Goal: Check status: Check status

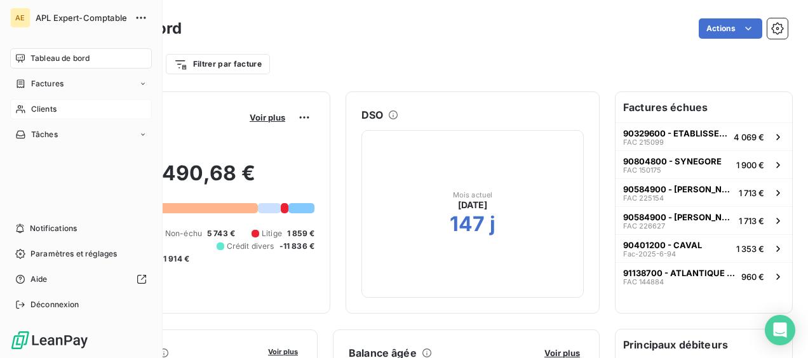
click at [41, 113] on span "Clients" at bounding box center [43, 108] width 25 height 11
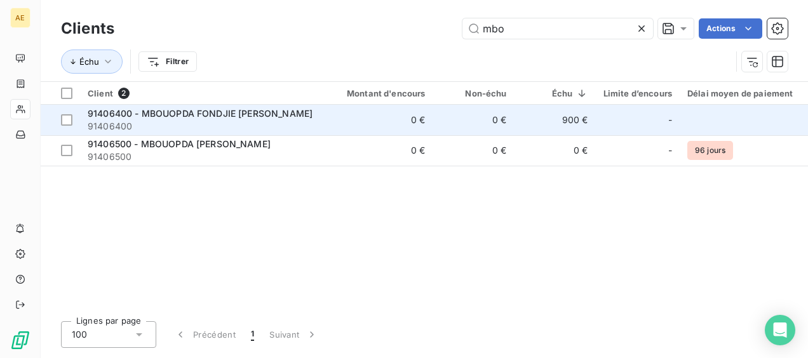
type input "mbo"
click at [205, 118] on span "91406400 - MBOUOPDA FONDJIE [PERSON_NAME]" at bounding box center [200, 113] width 225 height 11
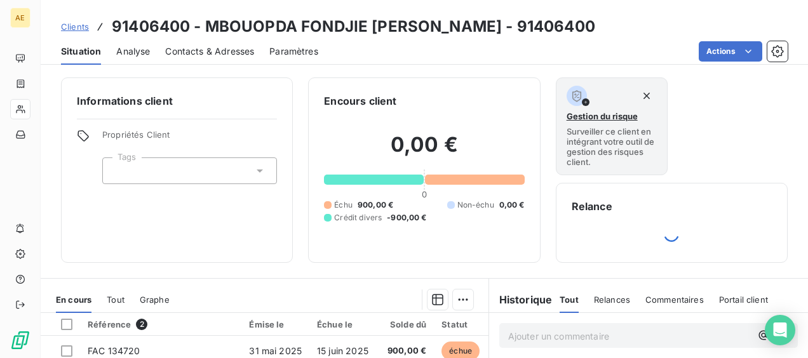
click at [77, 53] on span "Situation" at bounding box center [81, 51] width 40 height 13
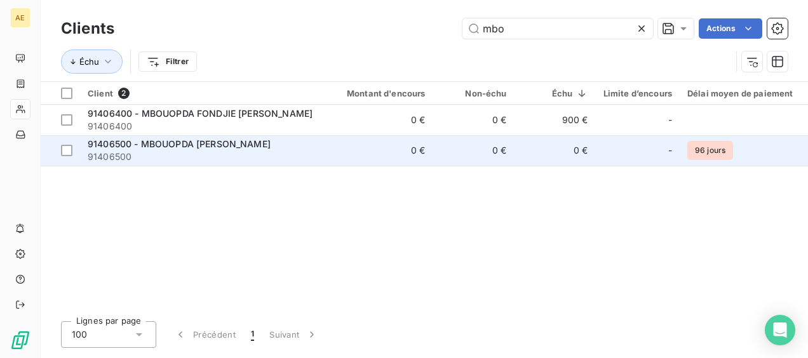
click at [201, 143] on span "91406500 - MBOUOPDA [PERSON_NAME]" at bounding box center [179, 143] width 183 height 11
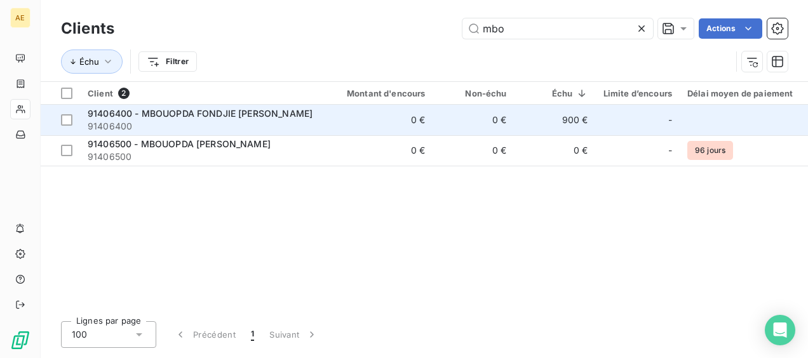
click at [182, 117] on span "91406400 - MBOUOPDA FONDJIE [PERSON_NAME]" at bounding box center [200, 113] width 225 height 11
